Goal: Task Accomplishment & Management: Use online tool/utility

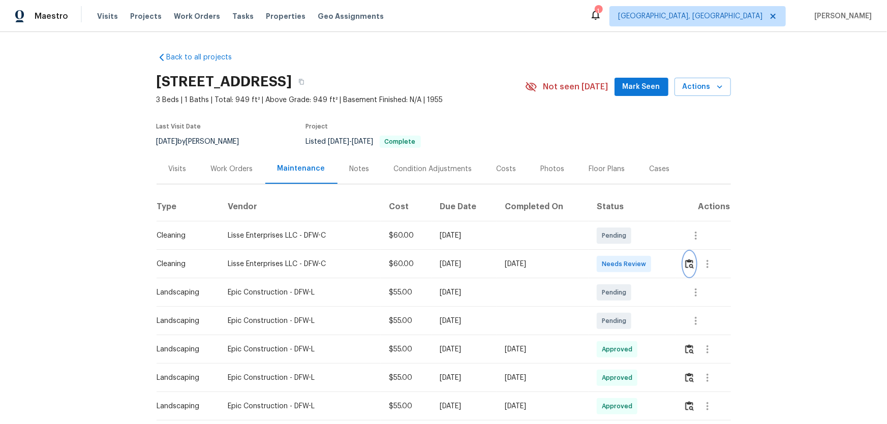
click at [689, 269] on button "button" at bounding box center [690, 264] width 12 height 24
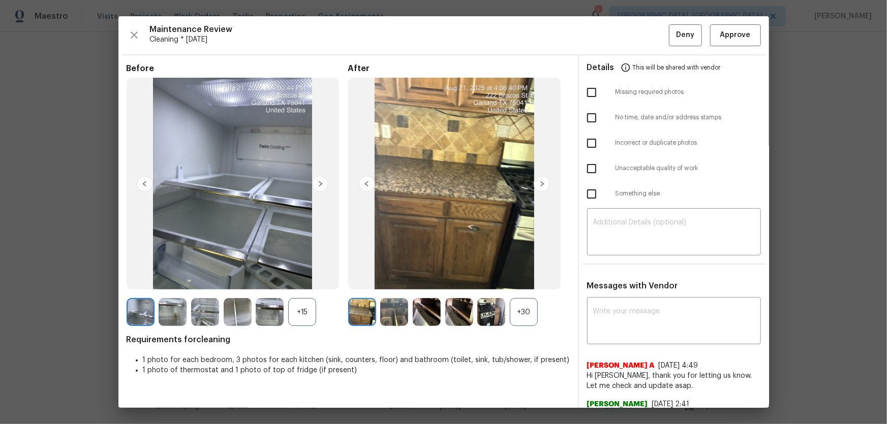
click at [524, 316] on div "+30" at bounding box center [524, 312] width 28 height 28
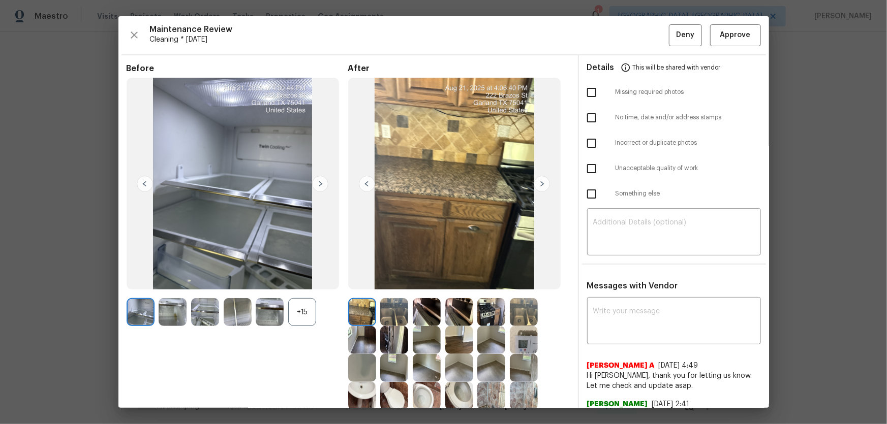
click at [311, 308] on div "+15" at bounding box center [302, 312] width 28 height 28
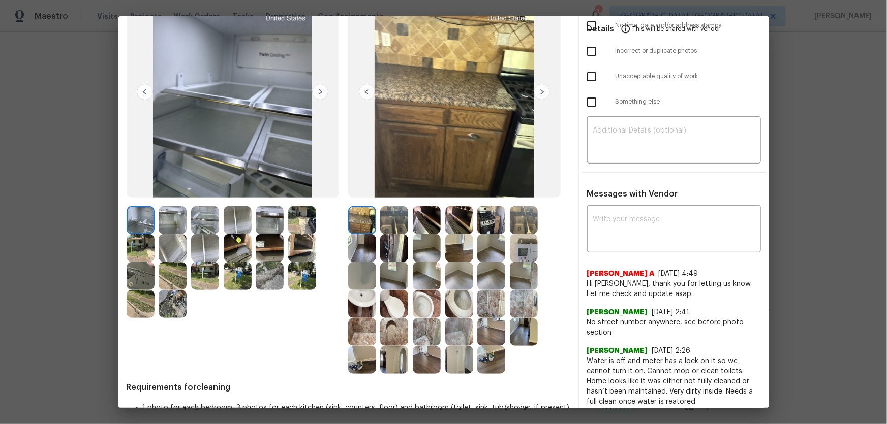
scroll to position [122, 0]
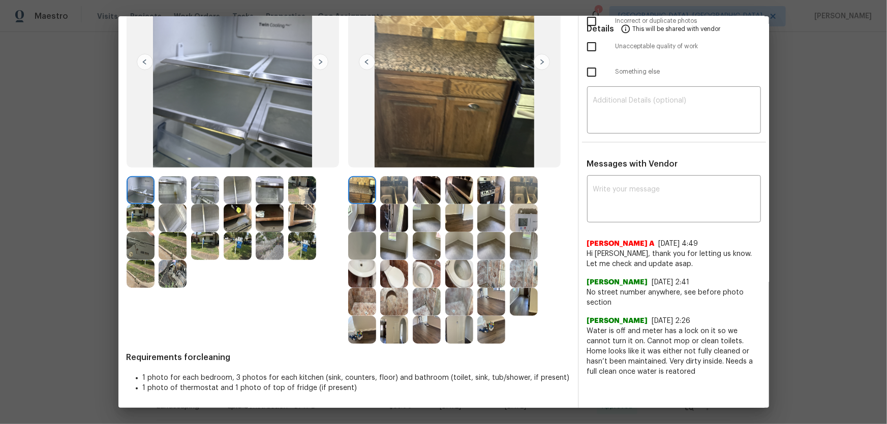
click at [422, 278] on img at bounding box center [427, 274] width 28 height 28
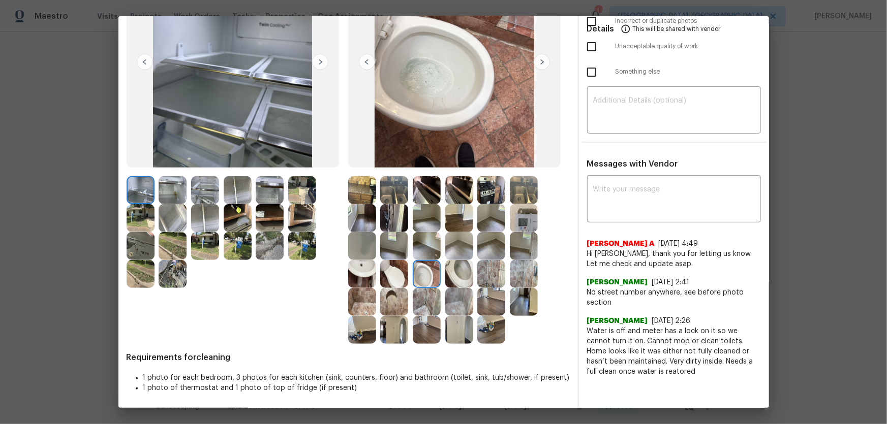
click at [364, 277] on img at bounding box center [362, 274] width 28 height 28
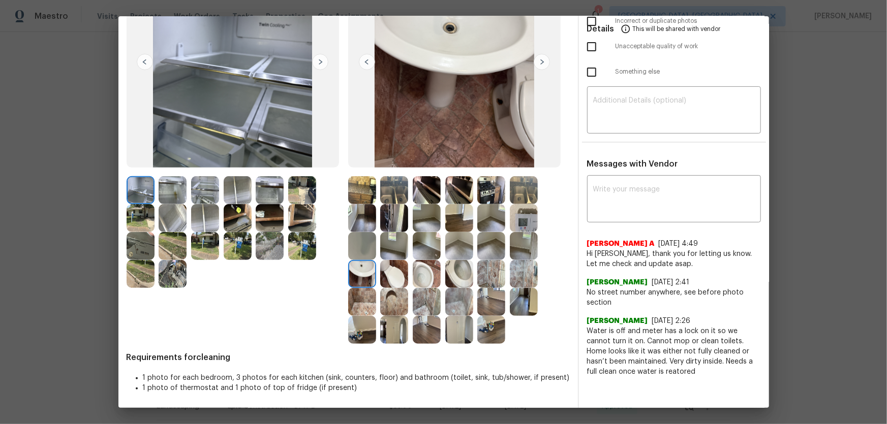
click at [368, 301] on img at bounding box center [362, 302] width 28 height 28
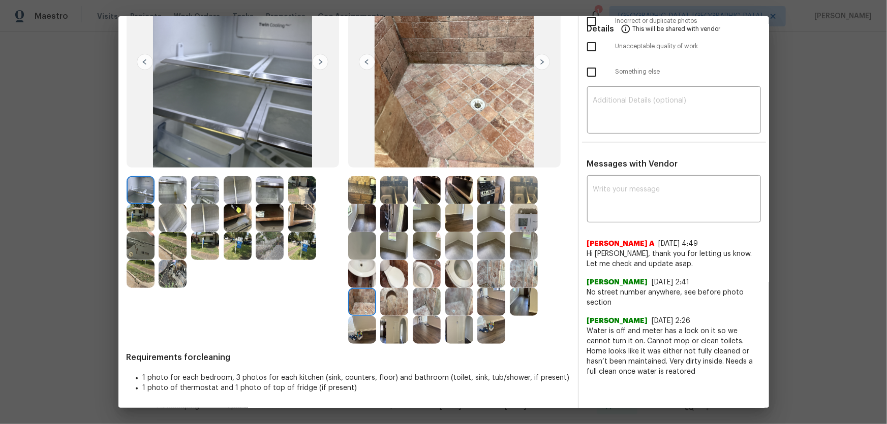
click at [392, 303] on img at bounding box center [394, 302] width 28 height 28
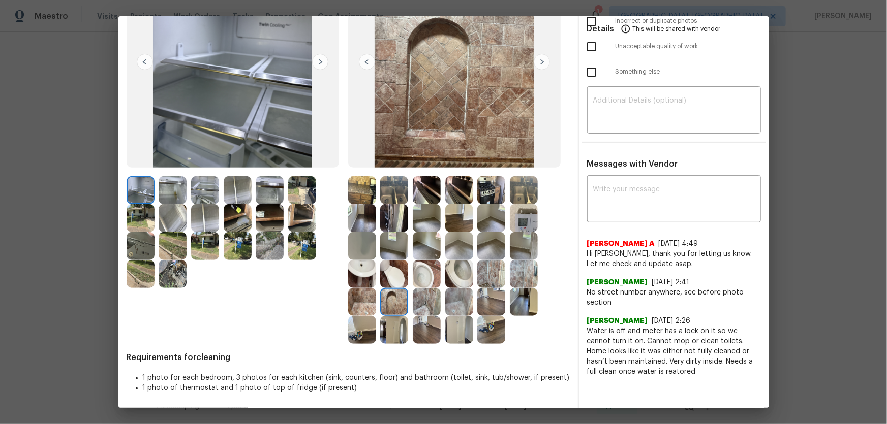
click at [451, 274] on img at bounding box center [459, 274] width 28 height 28
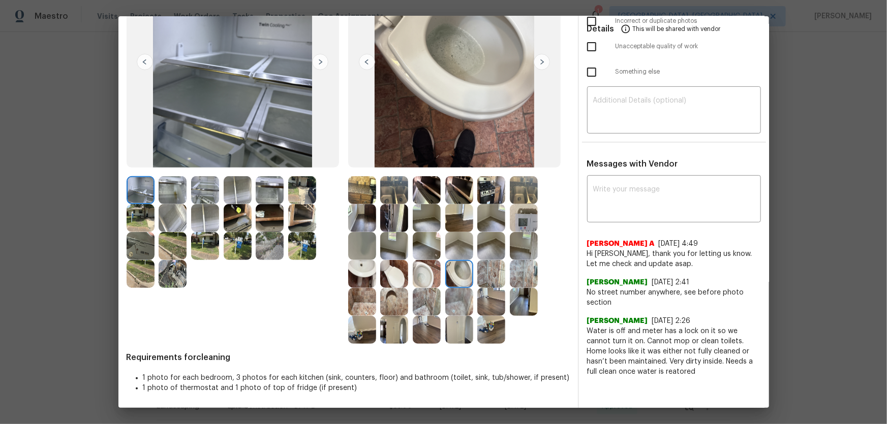
click at [424, 275] on img at bounding box center [427, 274] width 28 height 28
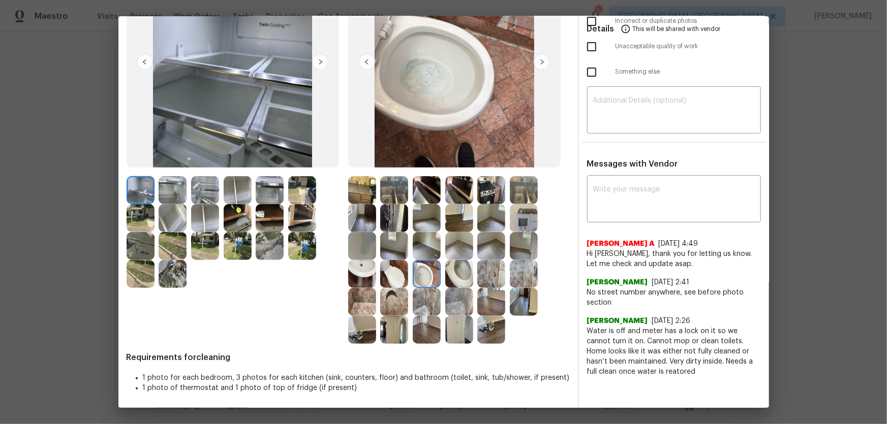
click at [367, 276] on img at bounding box center [362, 274] width 28 height 28
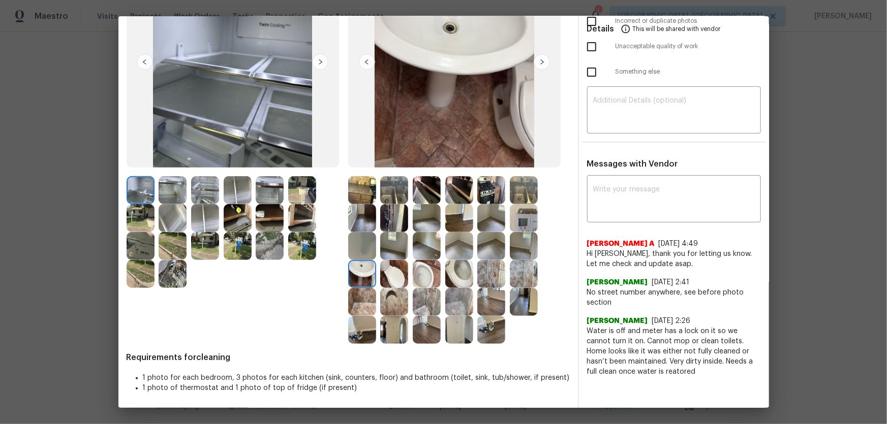
click at [364, 302] on img at bounding box center [362, 302] width 28 height 28
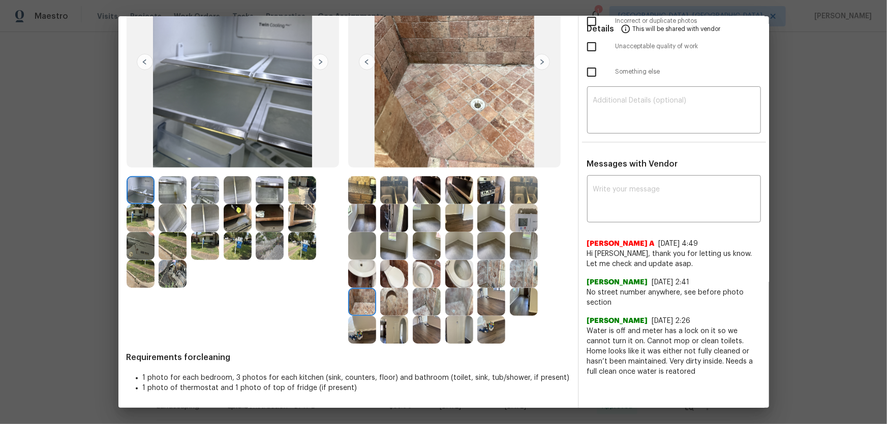
click at [382, 330] on img at bounding box center [394, 330] width 28 height 28
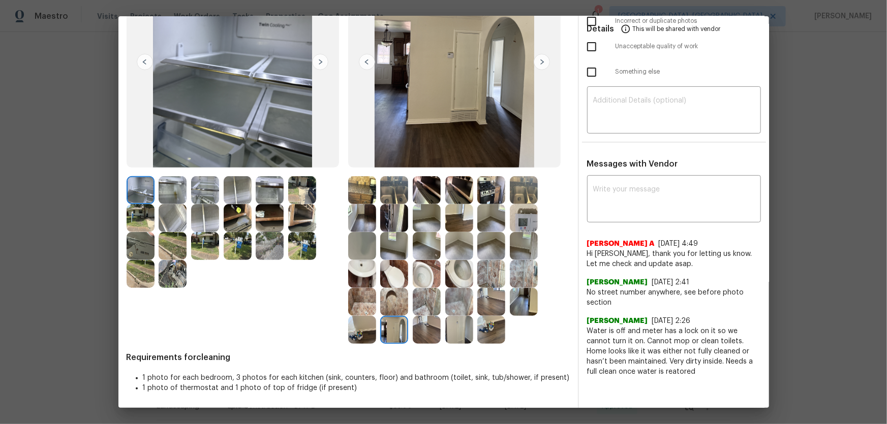
click at [354, 335] on img at bounding box center [362, 330] width 28 height 28
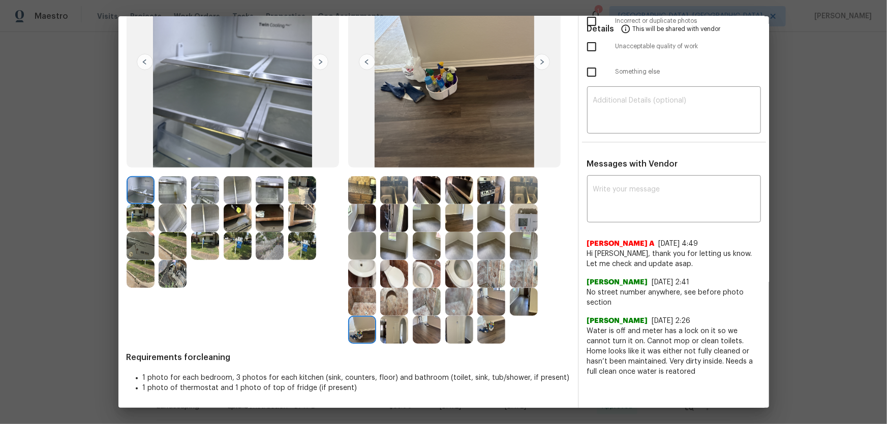
click at [450, 305] on img at bounding box center [459, 302] width 28 height 28
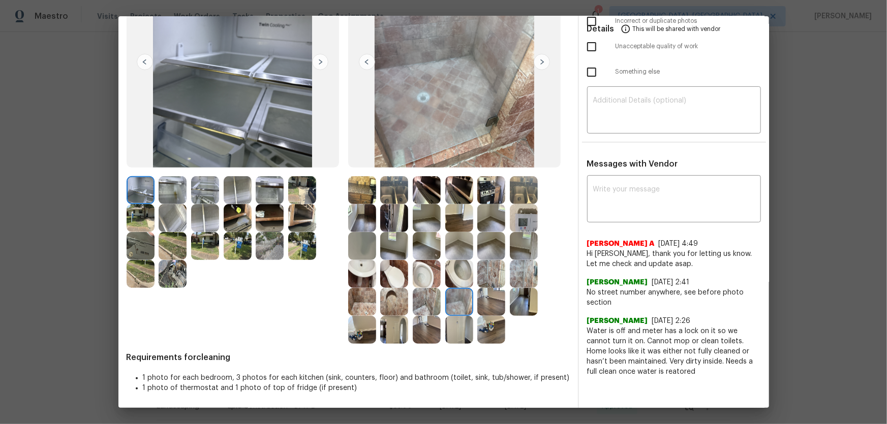
click at [425, 306] on img at bounding box center [427, 302] width 28 height 28
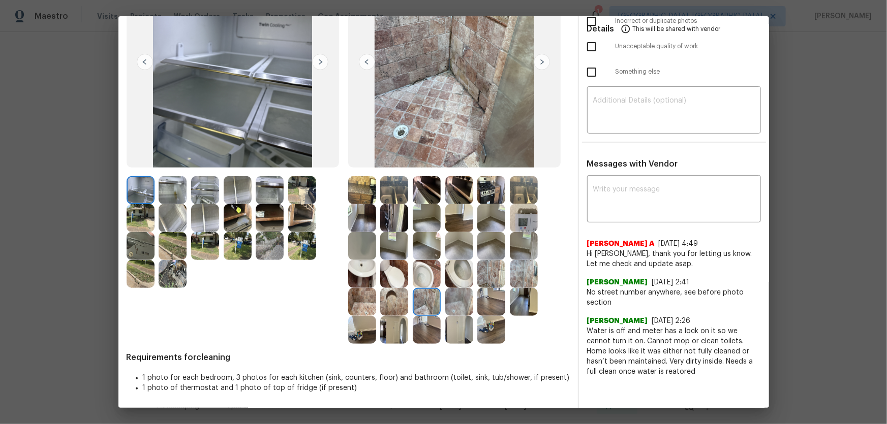
click at [447, 336] on img at bounding box center [459, 330] width 28 height 28
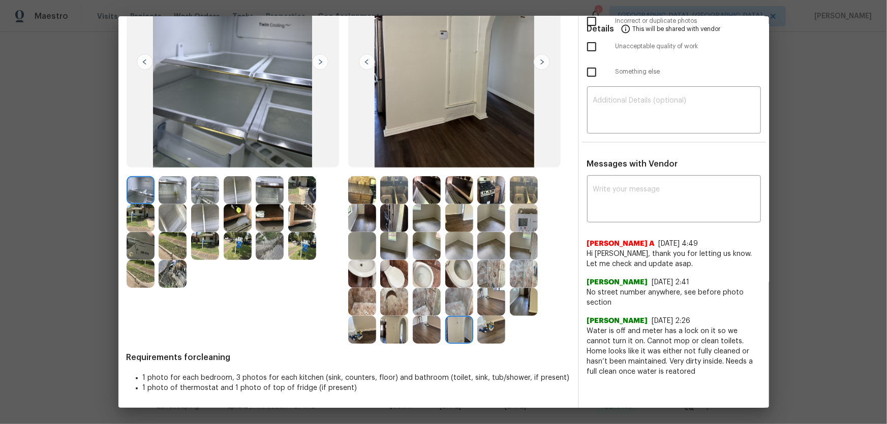
drag, startPoint x: 493, startPoint y: 330, endPoint x: 488, endPoint y: 320, distance: 11.6
click at [493, 330] on img at bounding box center [491, 330] width 28 height 28
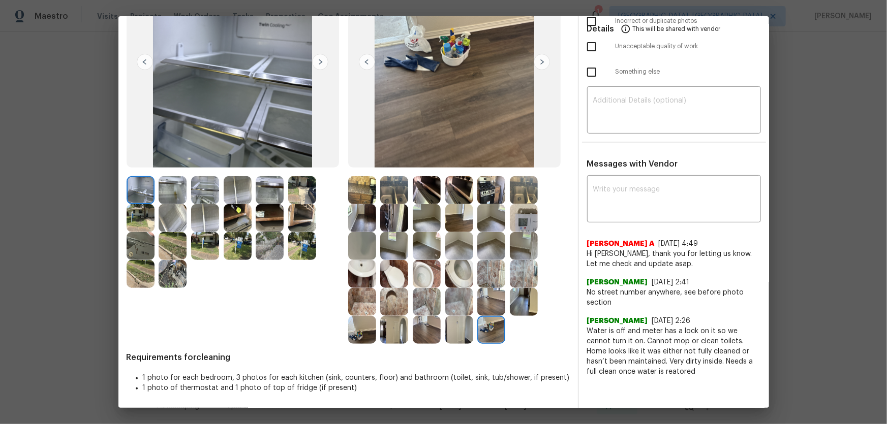
click at [485, 312] on img at bounding box center [491, 302] width 28 height 28
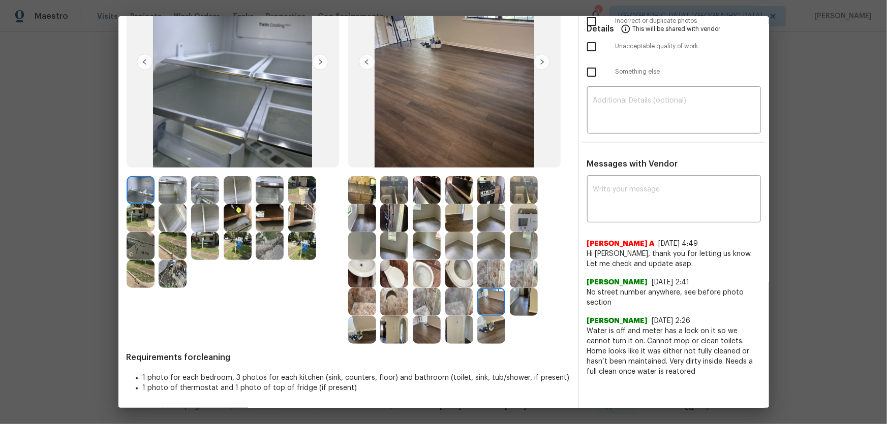
click at [517, 303] on img at bounding box center [524, 302] width 28 height 28
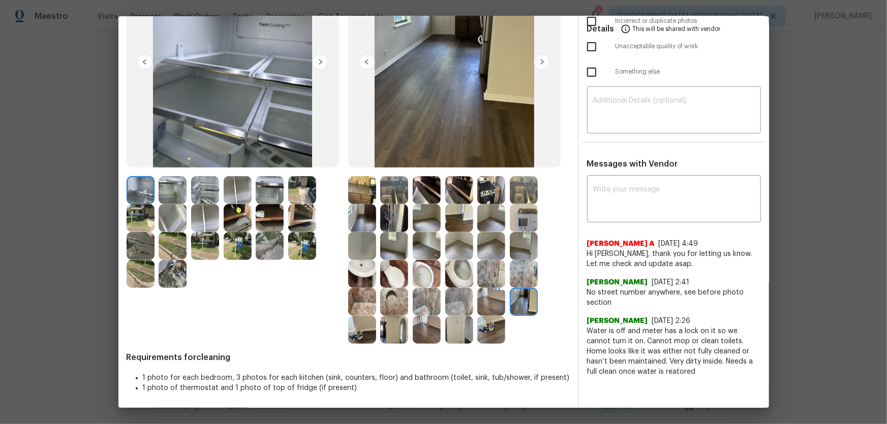
click at [503, 290] on div at bounding box center [493, 302] width 33 height 28
click at [516, 222] on img at bounding box center [524, 218] width 28 height 28
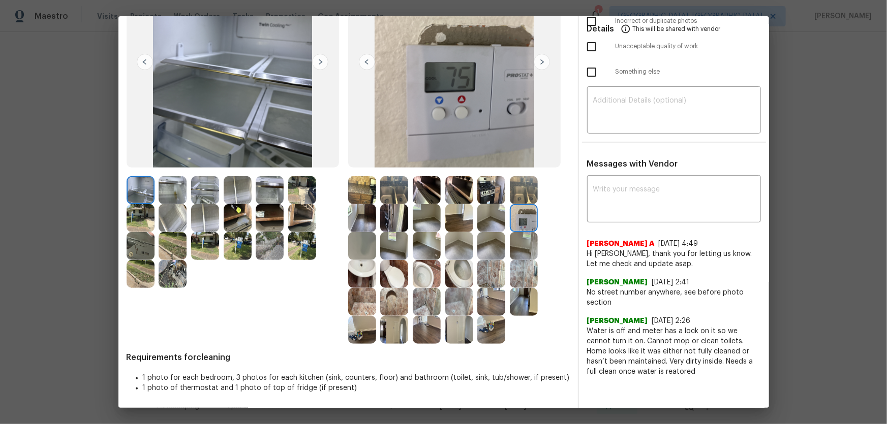
click at [423, 220] on img at bounding box center [427, 218] width 28 height 28
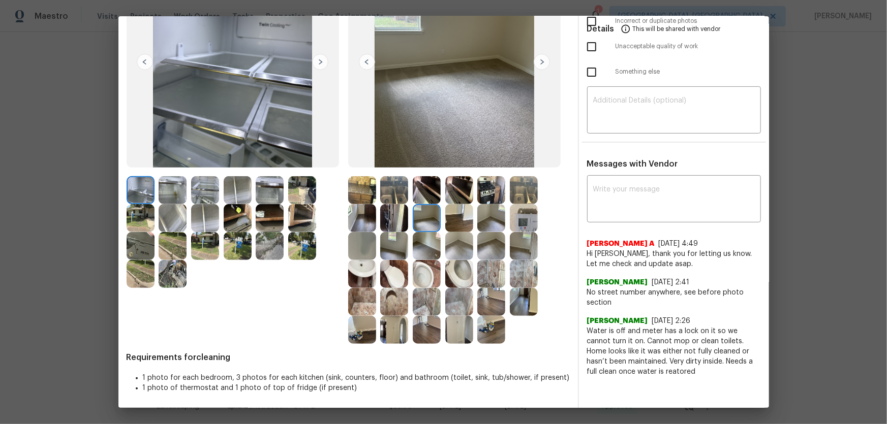
click at [410, 204] on div at bounding box center [396, 218] width 33 height 28
click at [367, 226] on img at bounding box center [362, 218] width 28 height 28
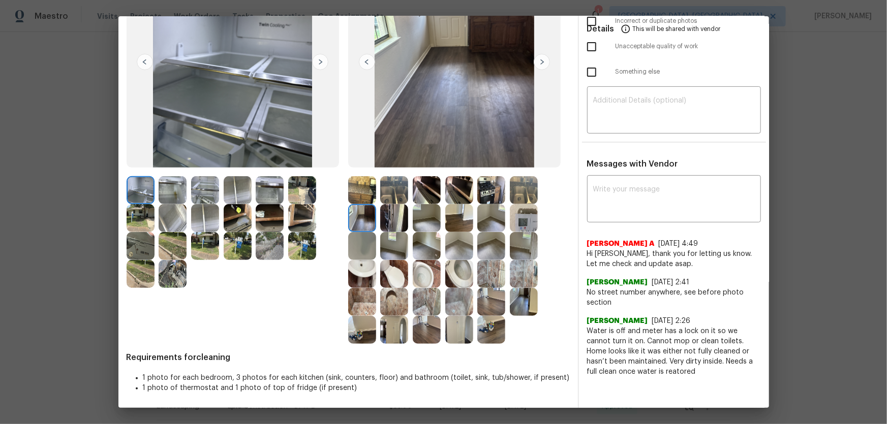
click at [452, 247] on img at bounding box center [459, 246] width 28 height 28
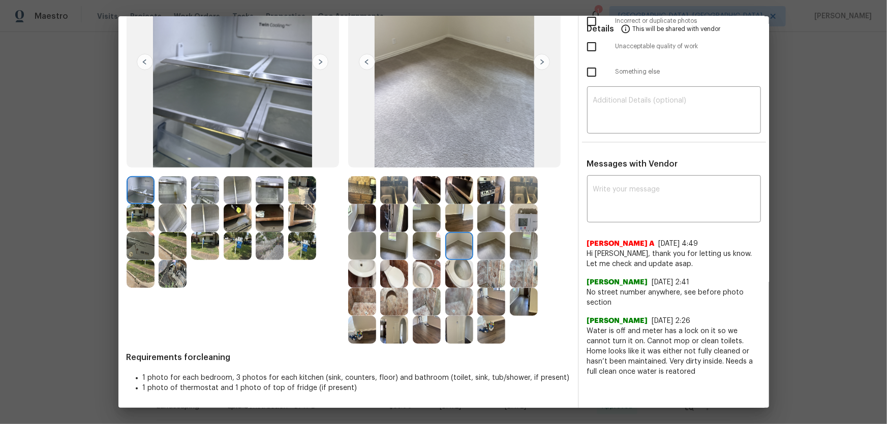
click at [425, 247] on img at bounding box center [427, 246] width 28 height 28
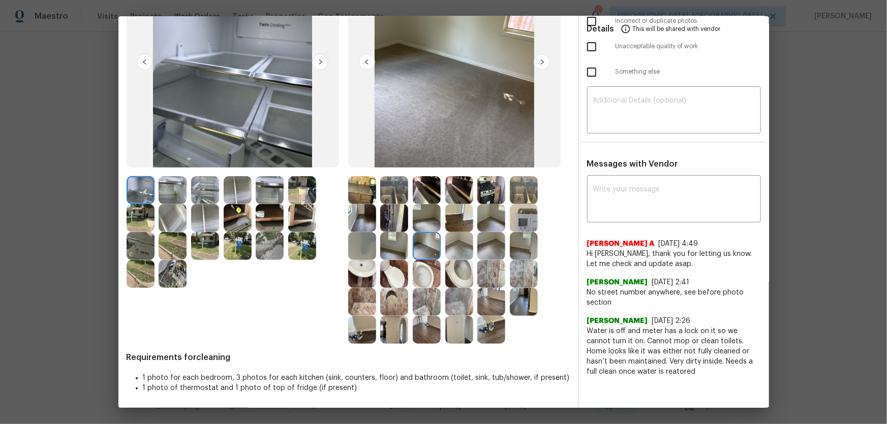
click at [481, 247] on img at bounding box center [491, 246] width 28 height 28
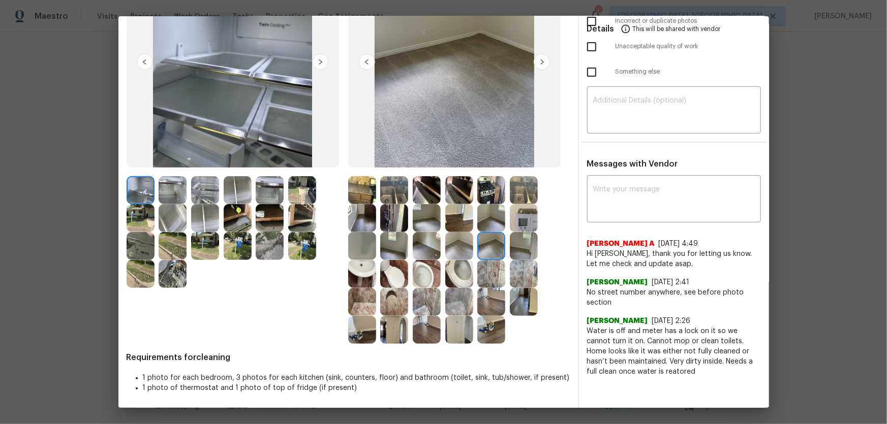
click at [510, 218] on img at bounding box center [524, 218] width 28 height 28
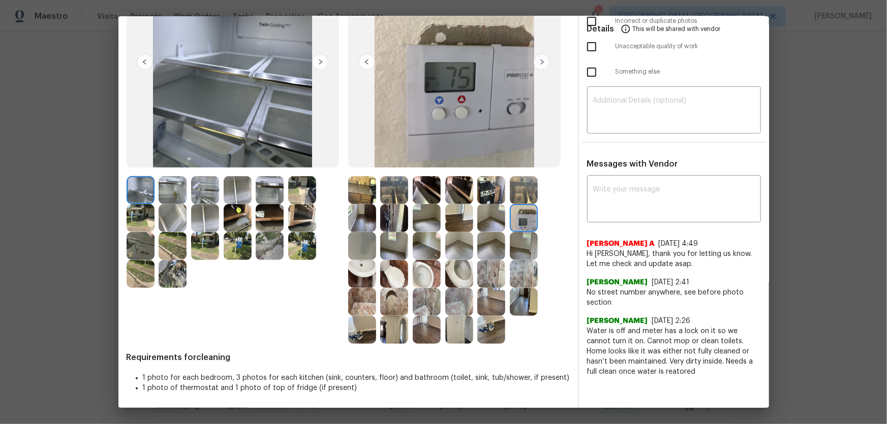
click at [524, 204] on img at bounding box center [524, 218] width 28 height 28
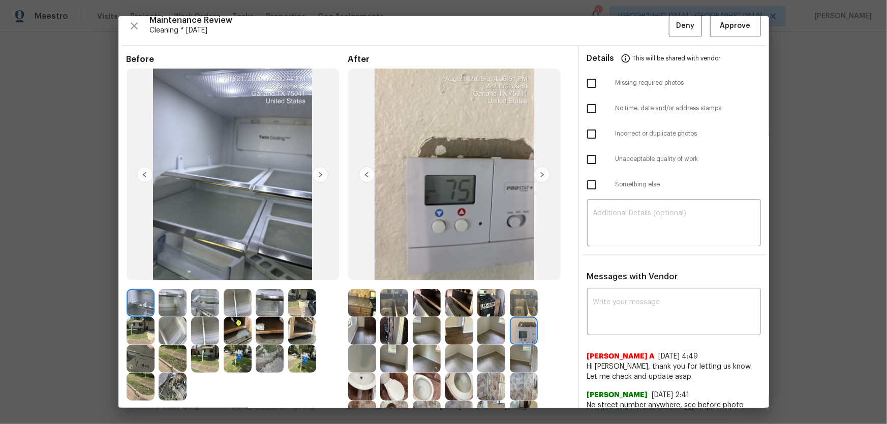
scroll to position [0, 0]
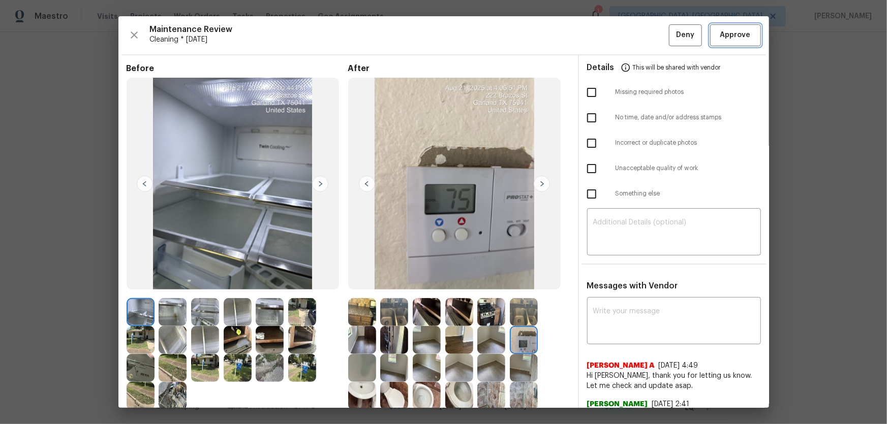
click at [710, 37] on button "Approve" at bounding box center [735, 35] width 51 height 22
